Goal: Task Accomplishment & Management: Manage account settings

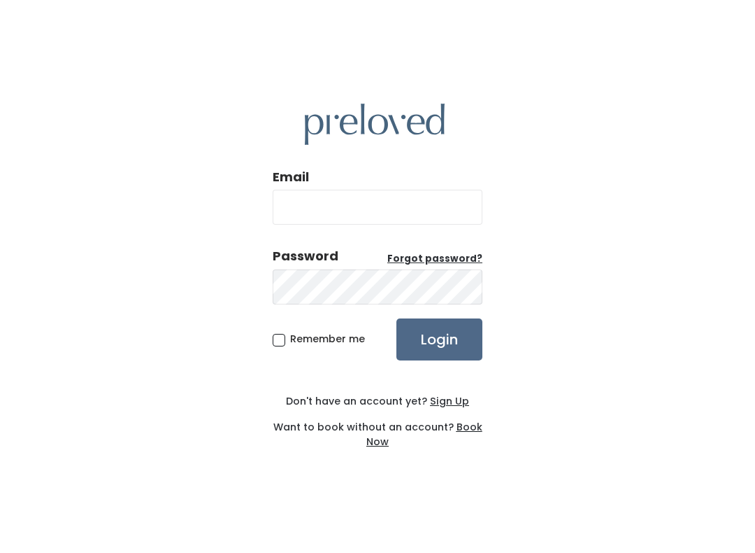
click at [450, 345] on input "Login" at bounding box center [440, 339] width 86 height 42
type input "[EMAIL_ADDRESS][DOMAIN_NAME]"
click at [439, 339] on input "Login" at bounding box center [440, 339] width 86 height 42
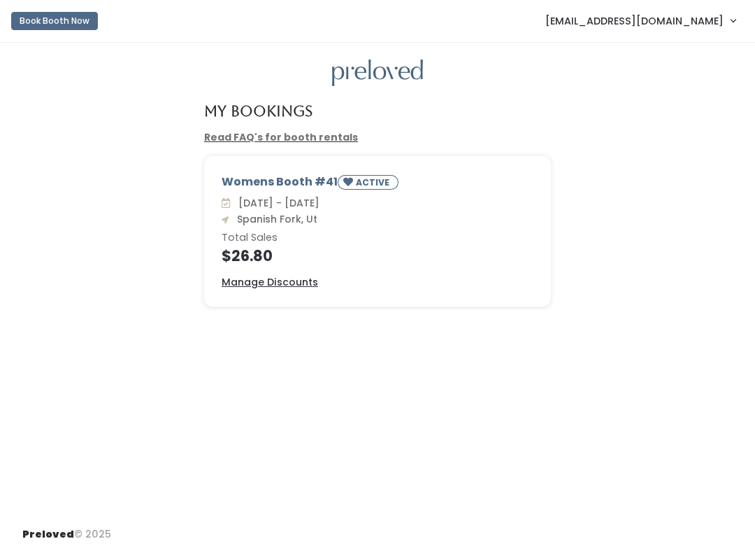
click at [693, 18] on span "[EMAIL_ADDRESS][DOMAIN_NAME]" at bounding box center [635, 20] width 178 height 15
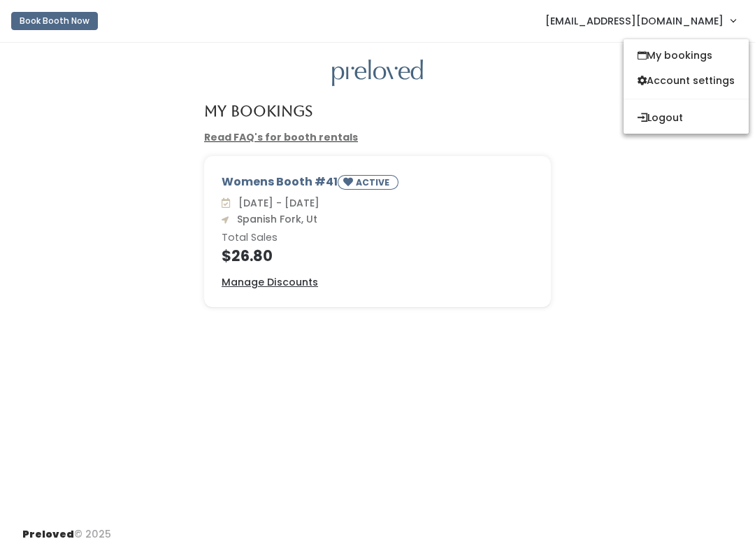
click at [155, 418] on div "My Bookings Read FAQ's for booth rentals Womens Booth #41 ACTIVE Sat. Aug 30 - …" at bounding box center [377, 279] width 755 height 473
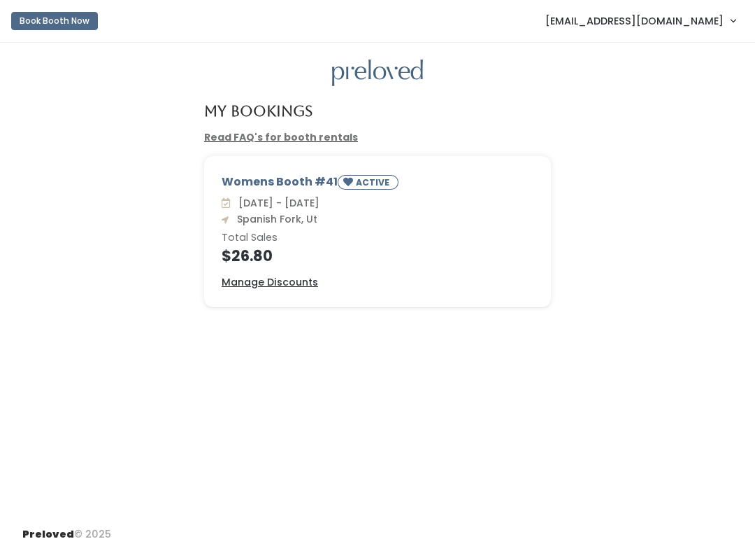
click at [702, 20] on span "[EMAIL_ADDRESS][DOMAIN_NAME]" at bounding box center [635, 20] width 178 height 15
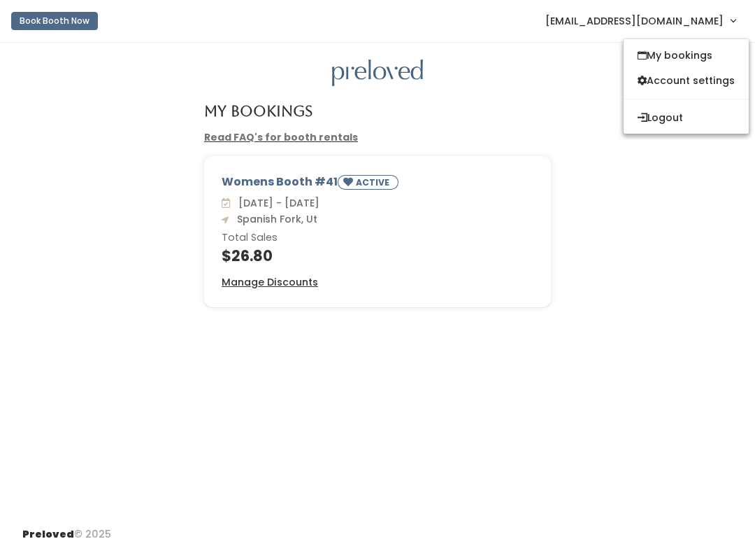
click at [690, 122] on button "Logout" at bounding box center [686, 117] width 125 height 25
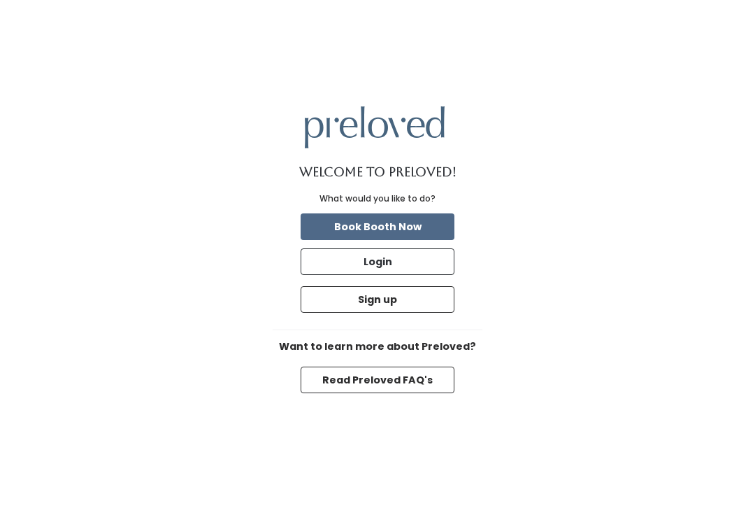
click at [413, 275] on button "Login" at bounding box center [378, 261] width 154 height 27
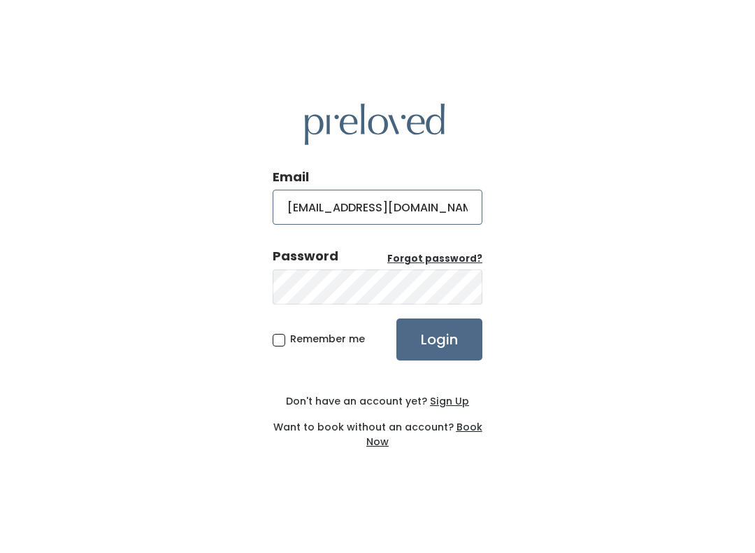
click at [439, 210] on input "[EMAIL_ADDRESS][DOMAIN_NAME]" at bounding box center [378, 207] width 210 height 35
type input "[DOMAIN_NAME][EMAIL_ADDRESS][DOMAIN_NAME]"
click at [453, 349] on input "Login" at bounding box center [440, 339] width 86 height 42
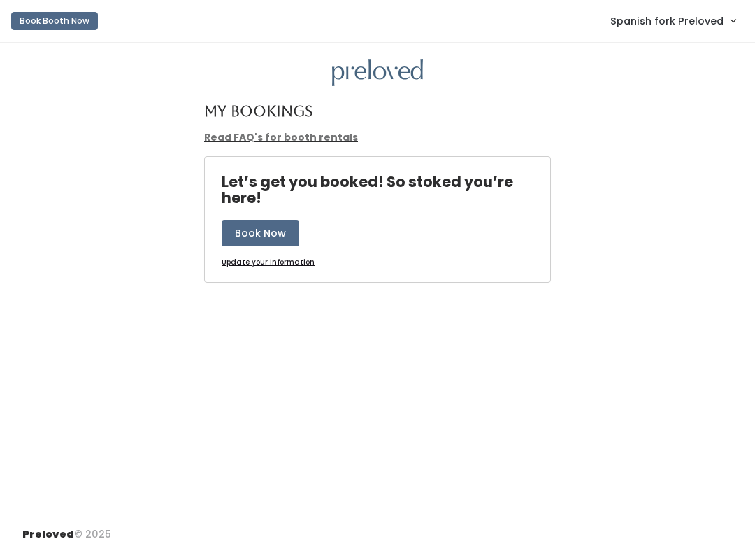
click at [704, 20] on span "Spanish fork Preloved" at bounding box center [667, 20] width 113 height 15
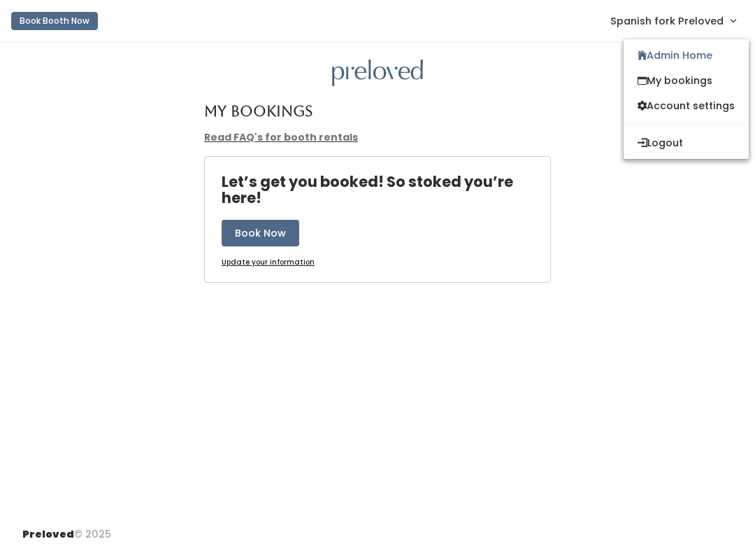
click at [697, 57] on link "Admin Home" at bounding box center [686, 55] width 125 height 25
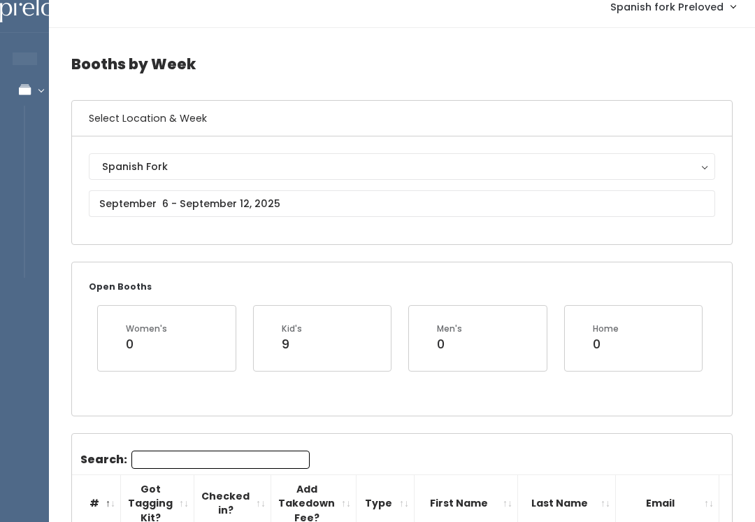
scroll to position [21, 0]
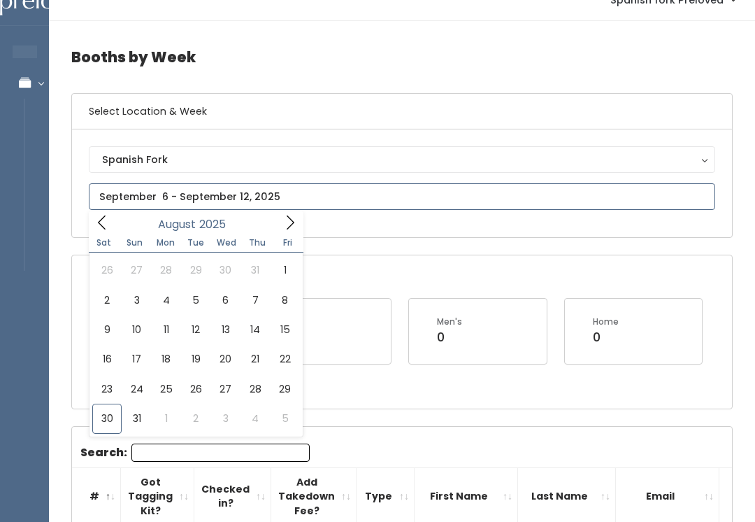
type input "August 30 to September 5"
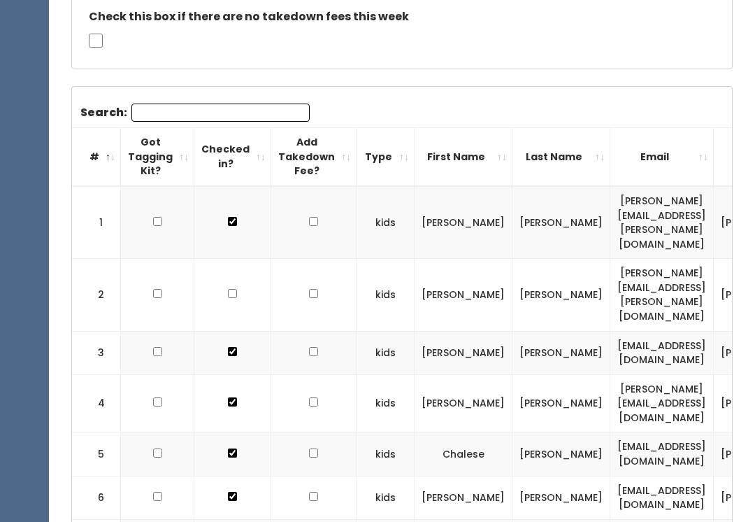
scroll to position [454, 0]
click at [220, 259] on td at bounding box center [232, 295] width 77 height 72
click at [233, 259] on td at bounding box center [232, 295] width 77 height 72
click at [232, 289] on input "checkbox" at bounding box center [232, 293] width 9 height 9
checkbox input "true"
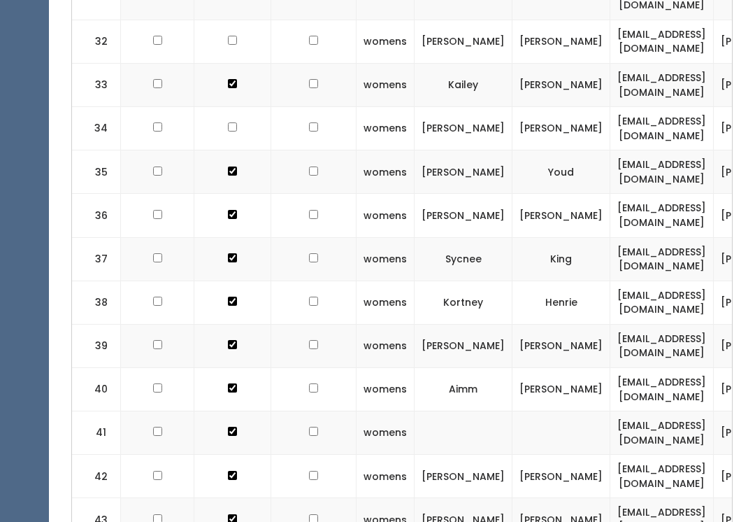
scroll to position [1970, 0]
